Goal: Information Seeking & Learning: Learn about a topic

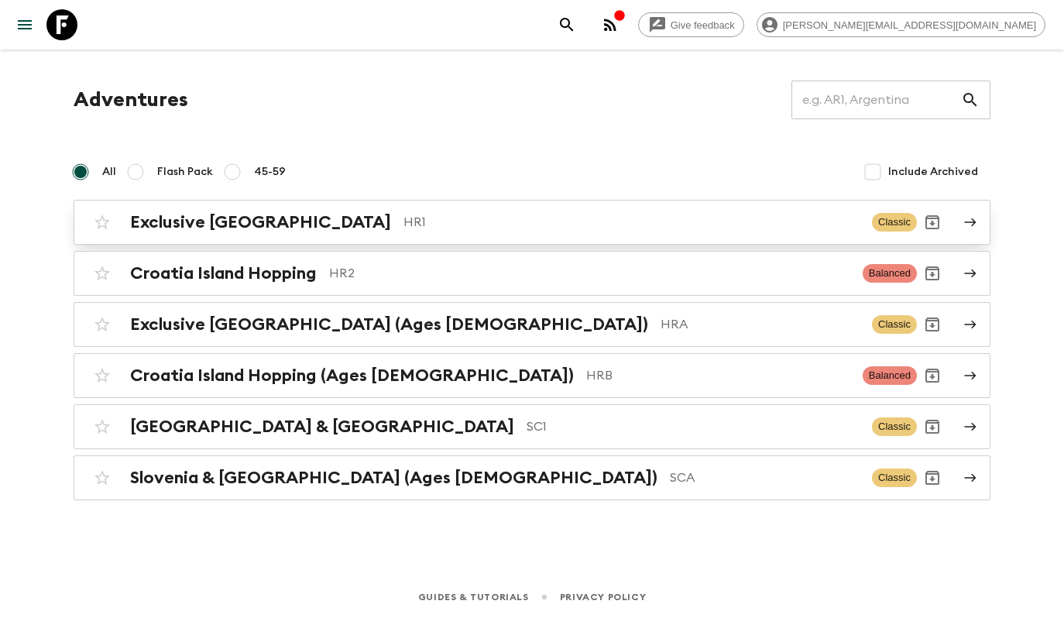
click at [449, 232] on div "Exclusive Croatia HR1 Classic" at bounding box center [502, 222] width 830 height 31
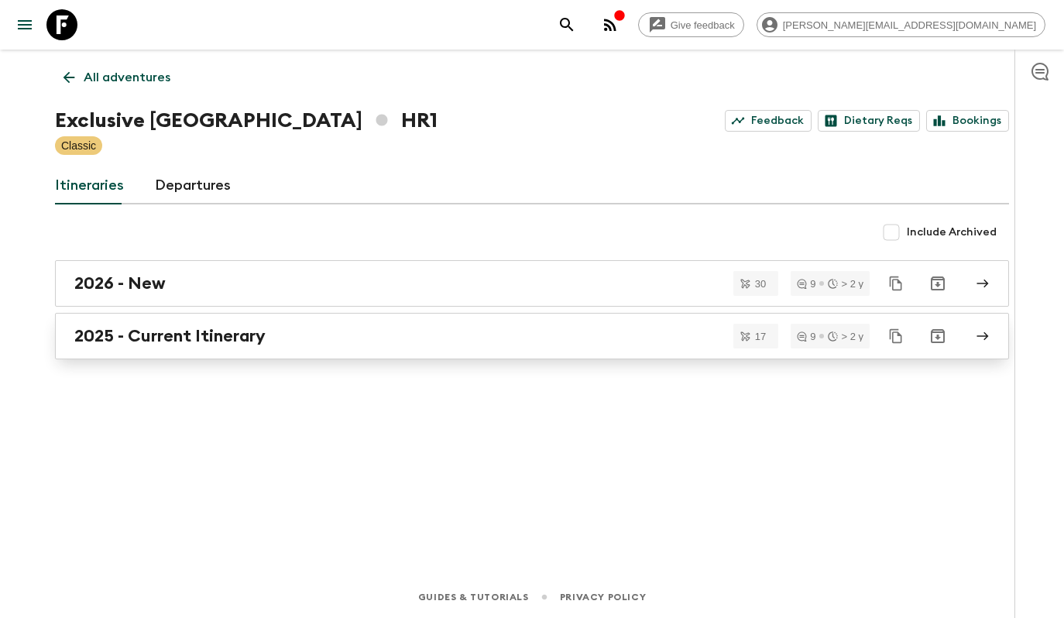
click at [407, 341] on div "2025 - Current Itinerary" at bounding box center [517, 336] width 886 height 20
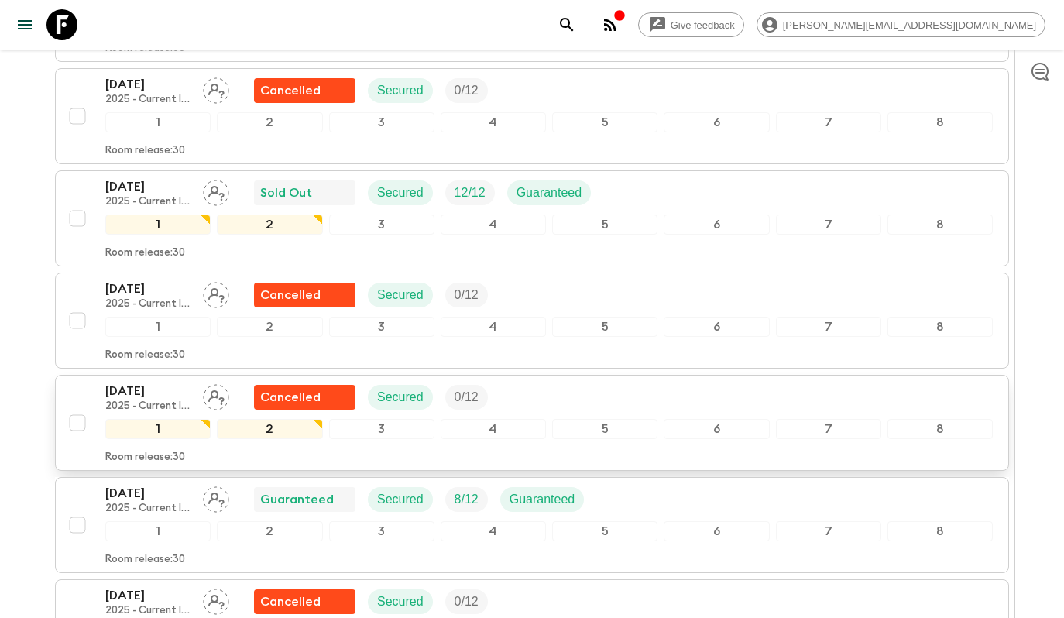
scroll to position [1080, 0]
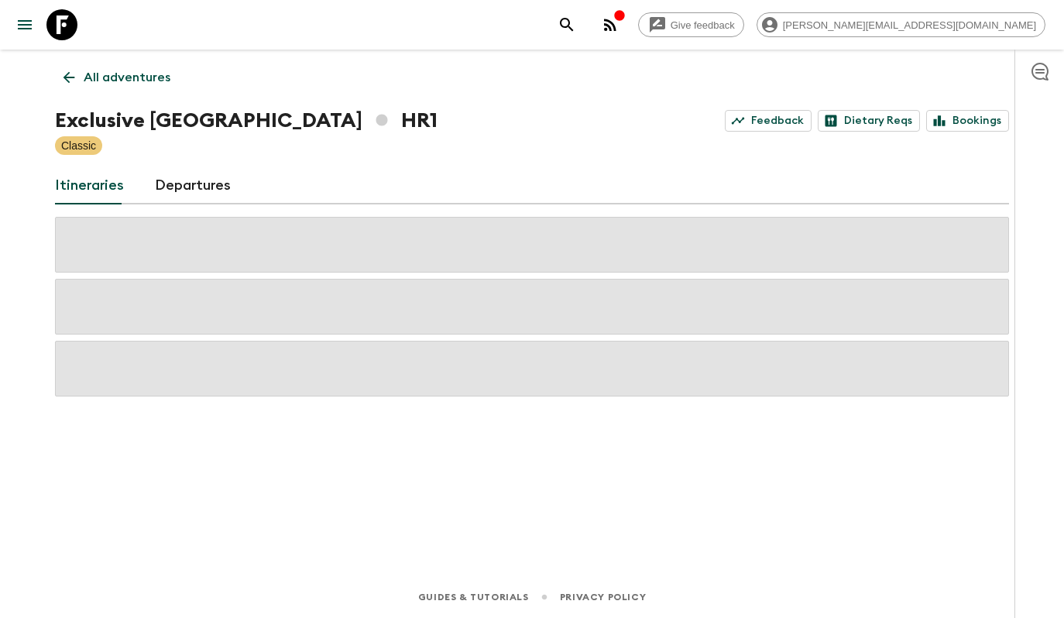
click at [125, 67] on link "All adventures" at bounding box center [117, 77] width 124 height 31
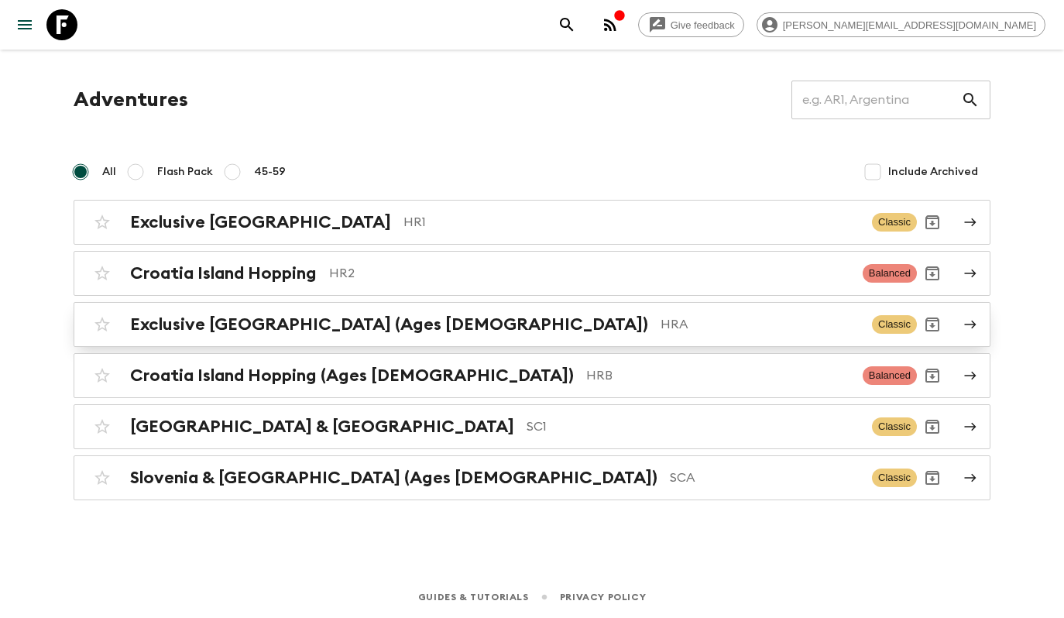
click at [386, 334] on div "Exclusive Croatia (Ages [DEMOGRAPHIC_DATA]) HRA" at bounding box center [494, 324] width 729 height 20
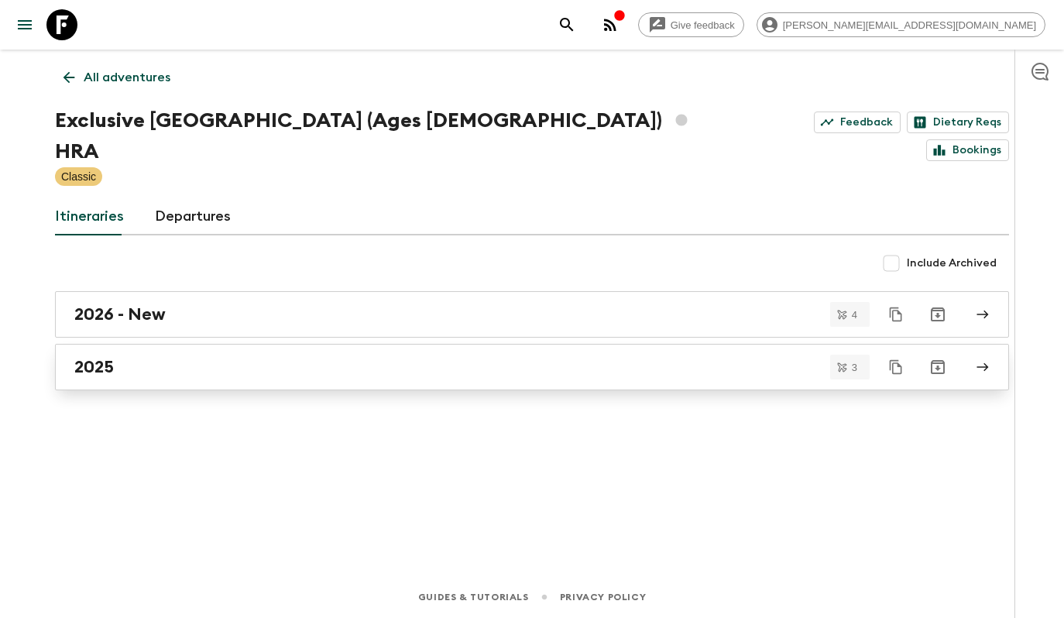
click at [285, 357] on div "2025" at bounding box center [517, 367] width 886 height 20
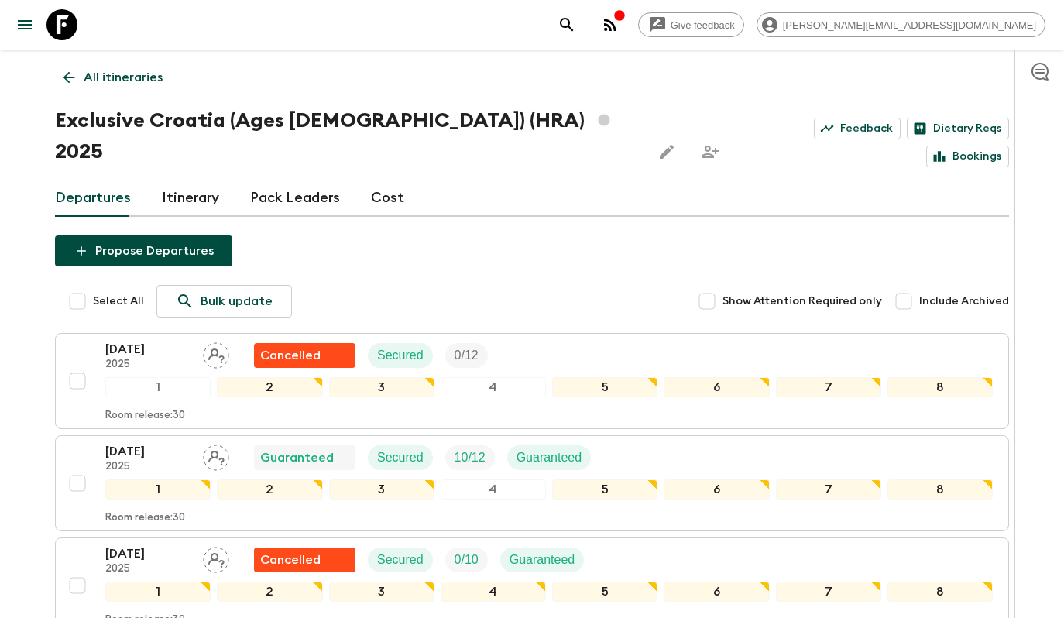
scroll to position [125, 0]
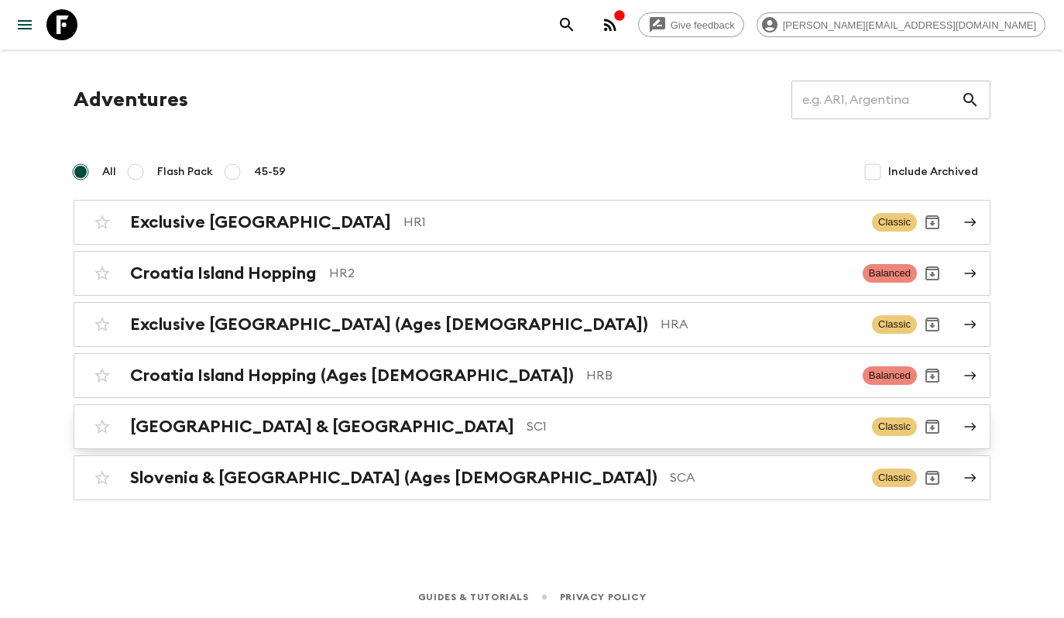
click at [527, 427] on p "SC1" at bounding box center [693, 426] width 333 height 19
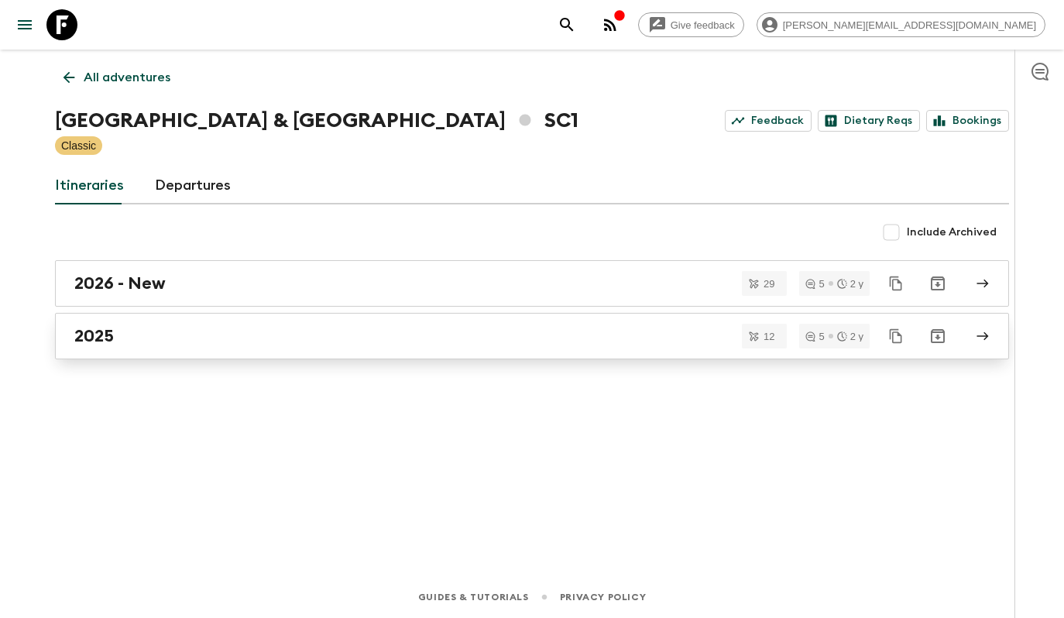
click at [237, 351] on link "2025" at bounding box center [532, 336] width 954 height 46
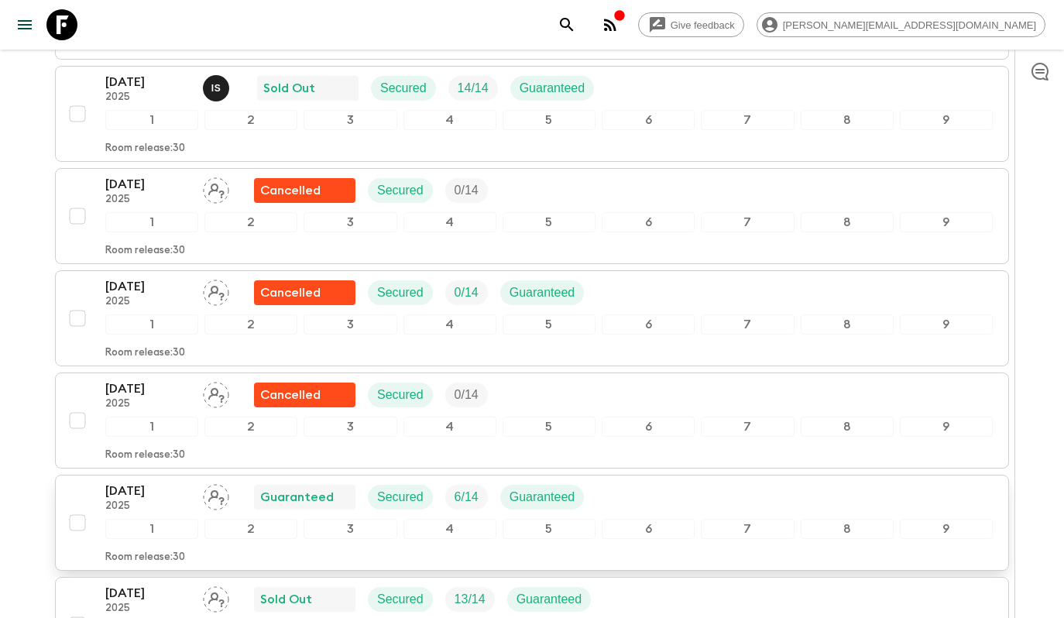
scroll to position [849, 0]
